Goal: Task Accomplishment & Management: Use online tool/utility

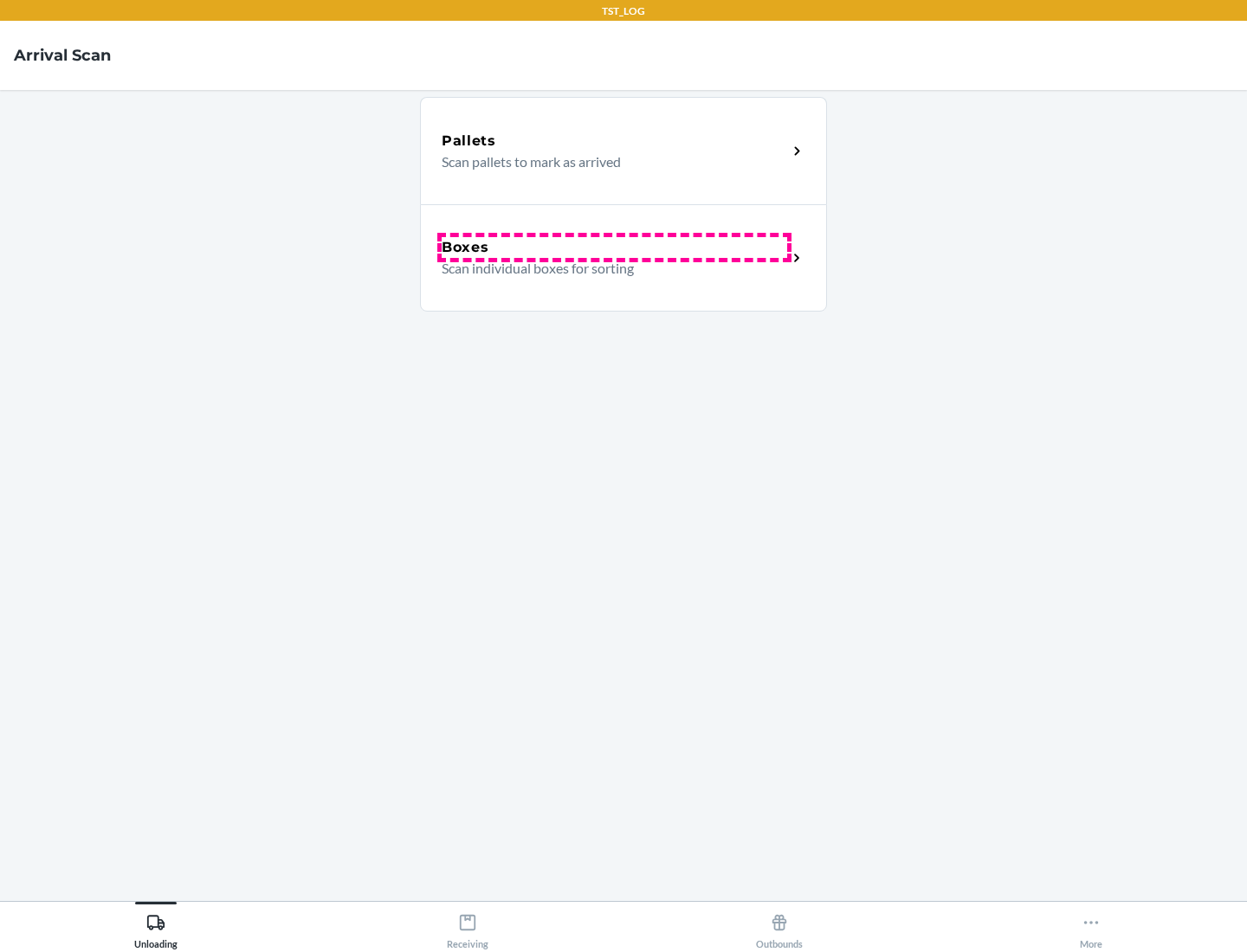
click at [614, 248] on div "Boxes" at bounding box center [614, 247] width 345 height 21
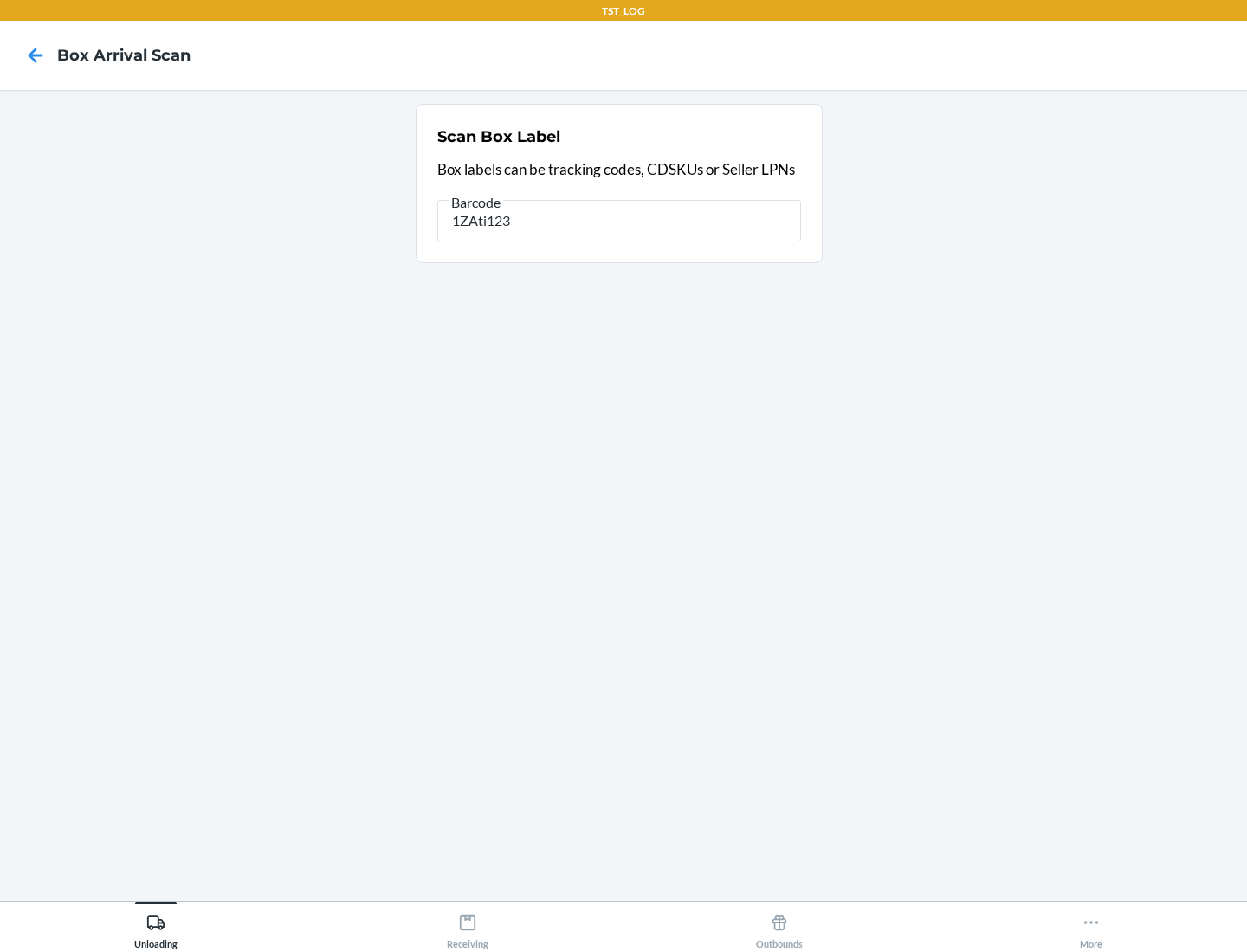
type input "1ZAti123"
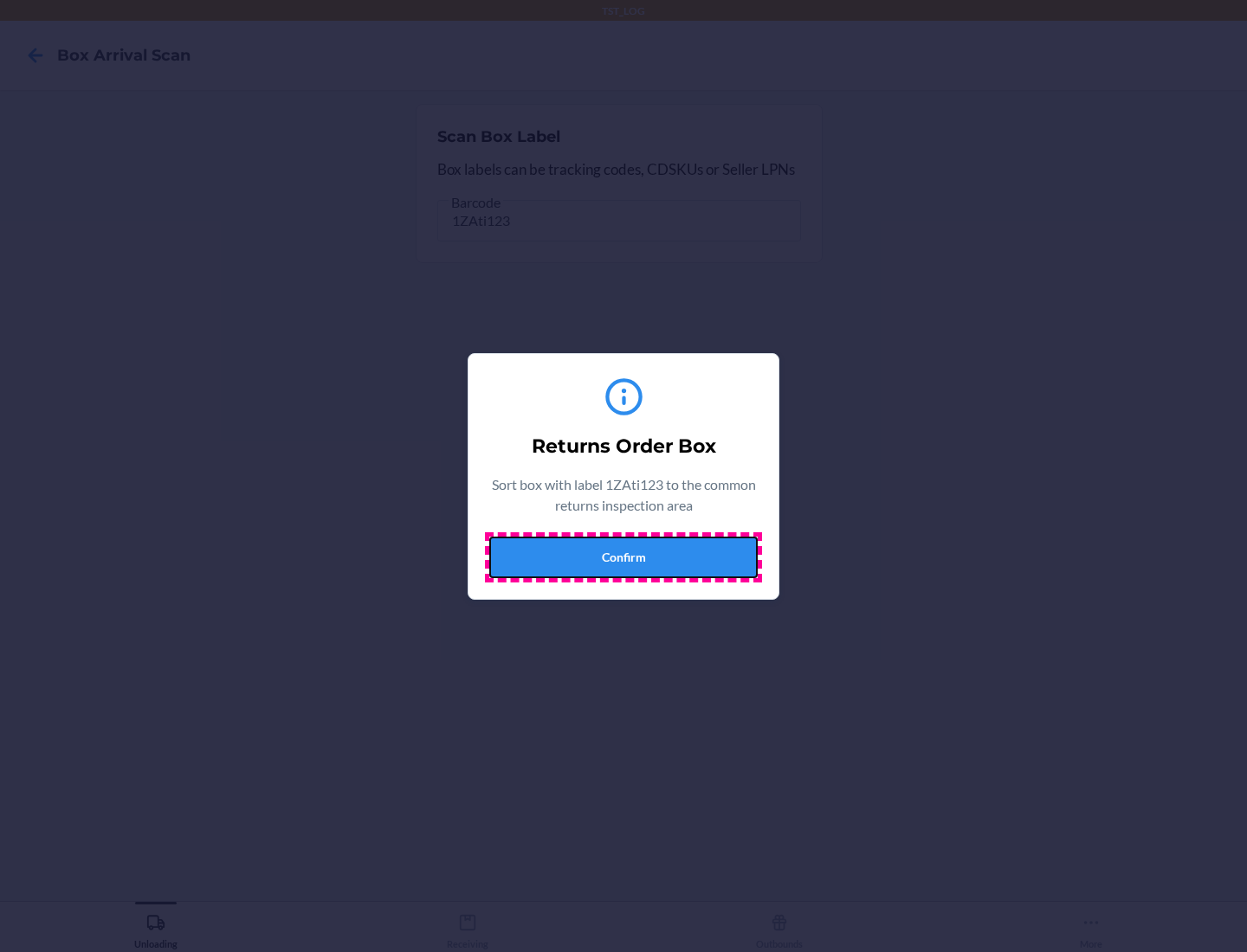
click at [624, 557] on button "Confirm" at bounding box center [624, 557] width 269 height 41
